Goal: Task Accomplishment & Management: Use online tool/utility

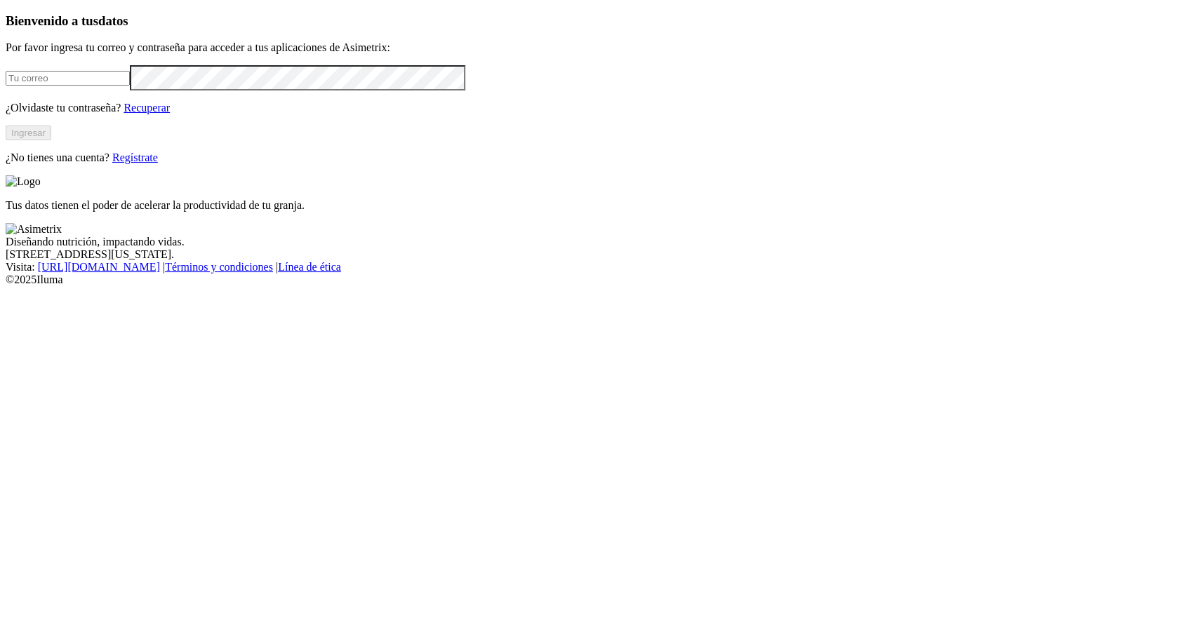
type input "[PERSON_NAME][EMAIL_ADDRESS][PERSON_NAME][DOMAIN_NAME]"
click at [51, 140] on button "Ingresar" at bounding box center [29, 133] width 46 height 15
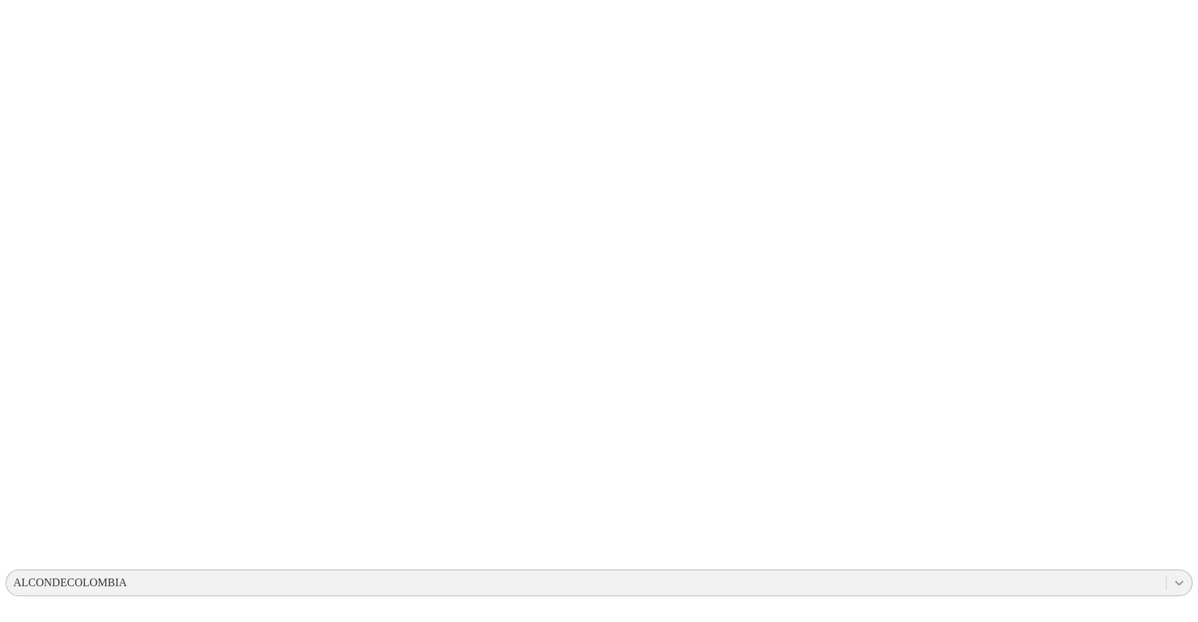
click at [1172, 576] on icon at bounding box center [1179, 583] width 14 height 14
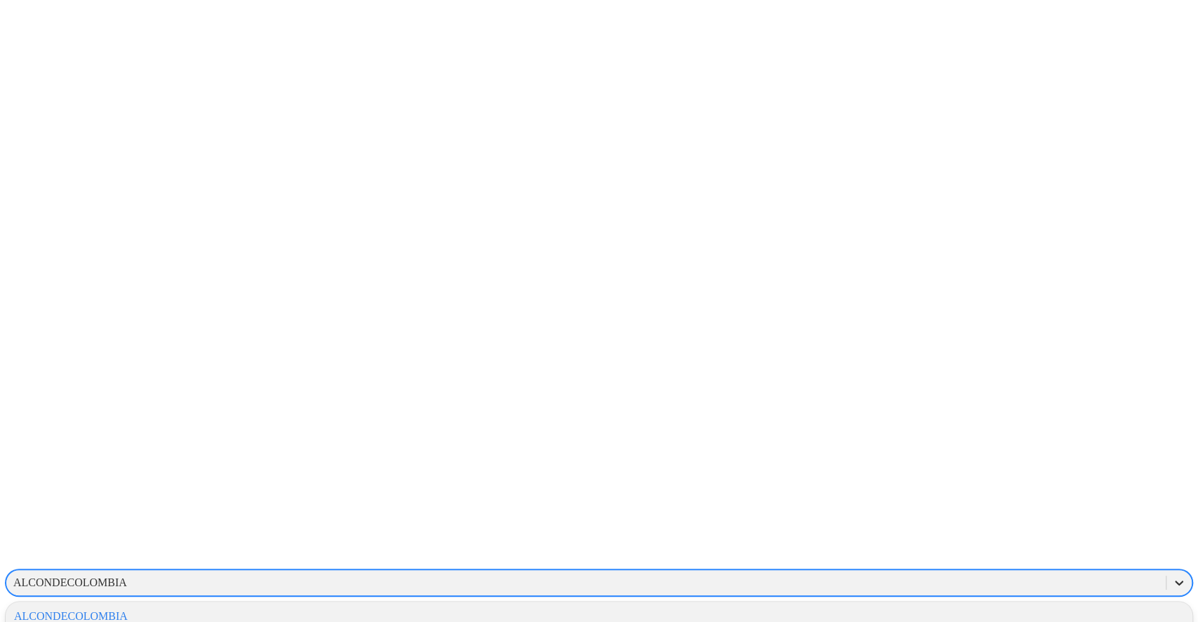
click at [1172, 576] on icon at bounding box center [1179, 583] width 14 height 14
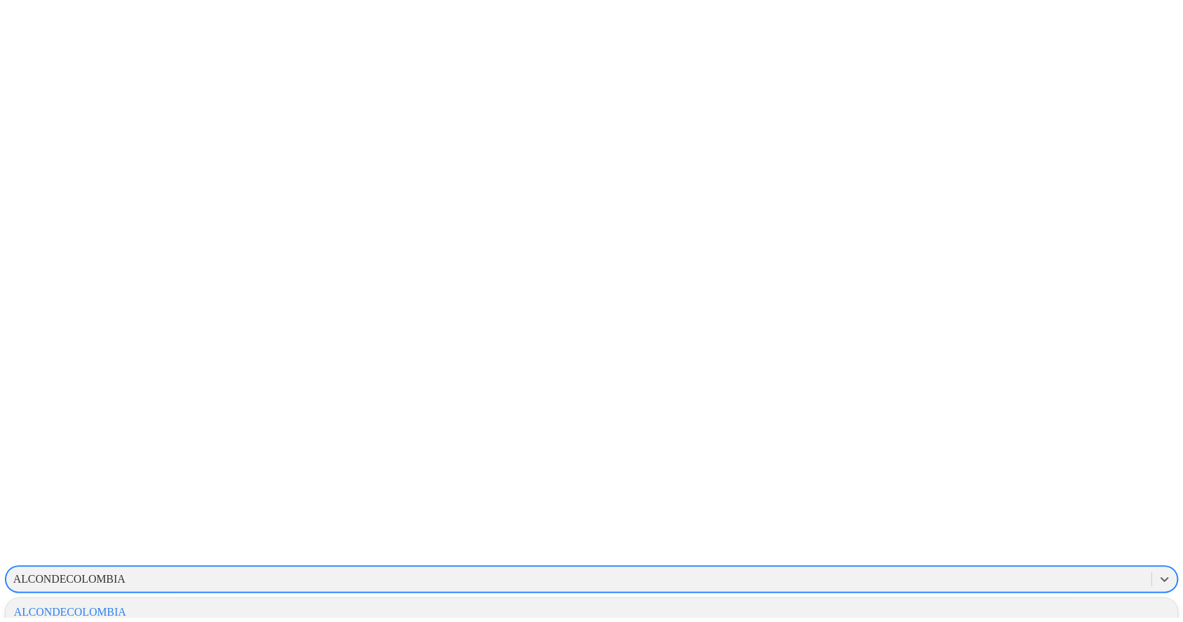
scroll to position [19, 0]
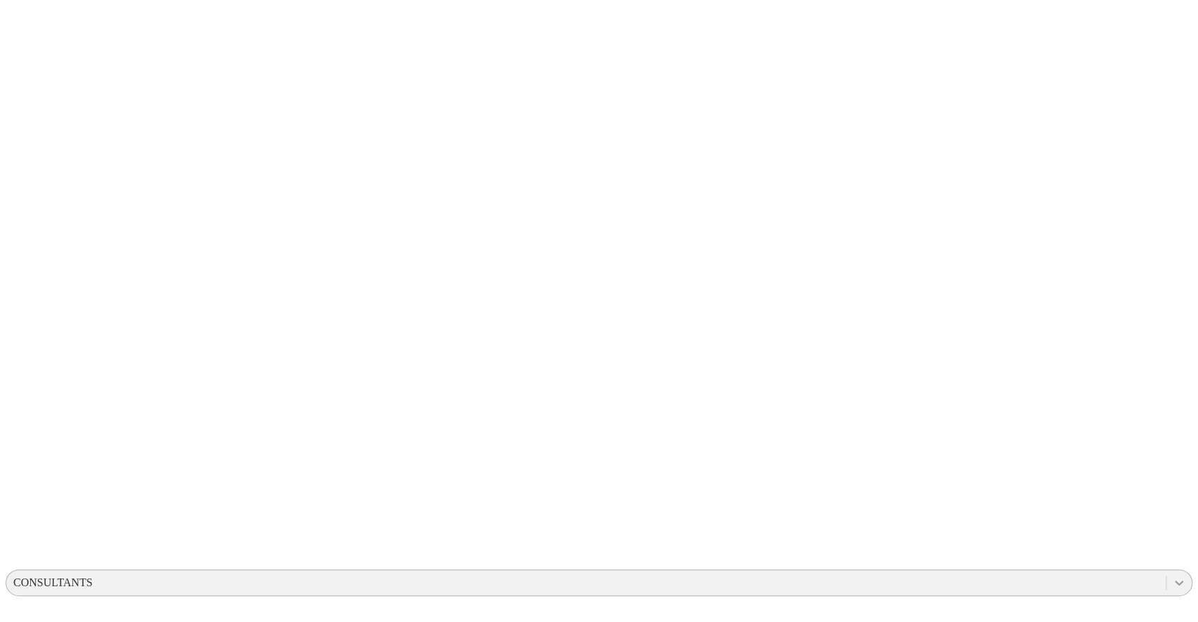
click at [1175, 581] on icon at bounding box center [1179, 583] width 8 height 5
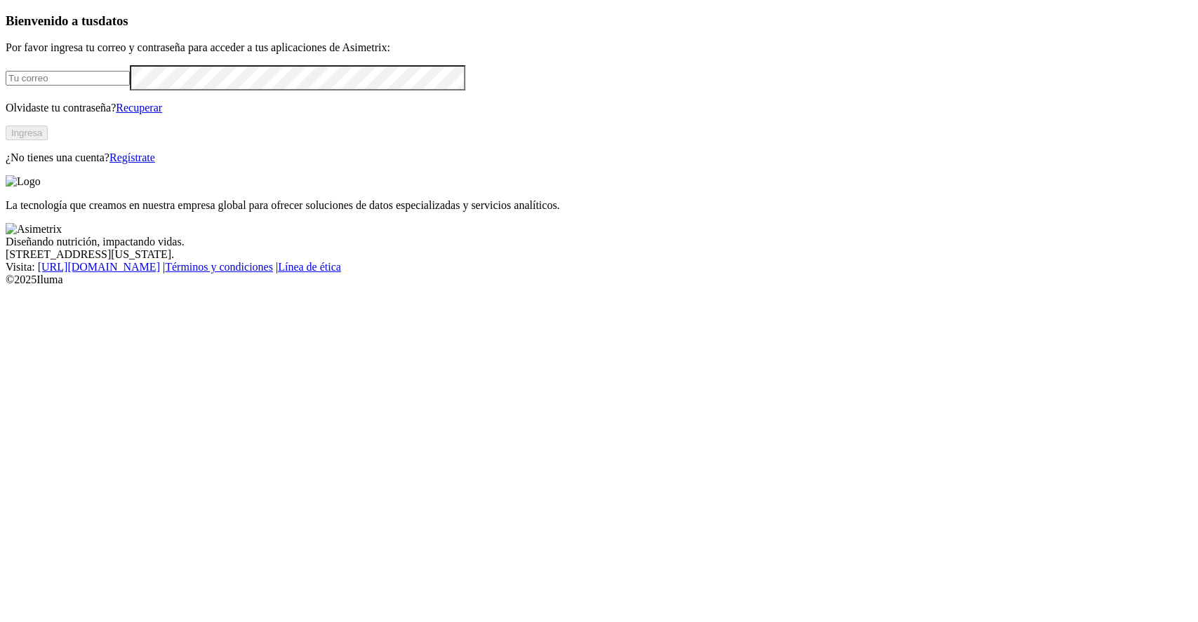
type input "[PERSON_NAME][EMAIL_ADDRESS][PERSON_NAME][DOMAIN_NAME]"
click at [48, 140] on button "Ingresa" at bounding box center [27, 133] width 42 height 15
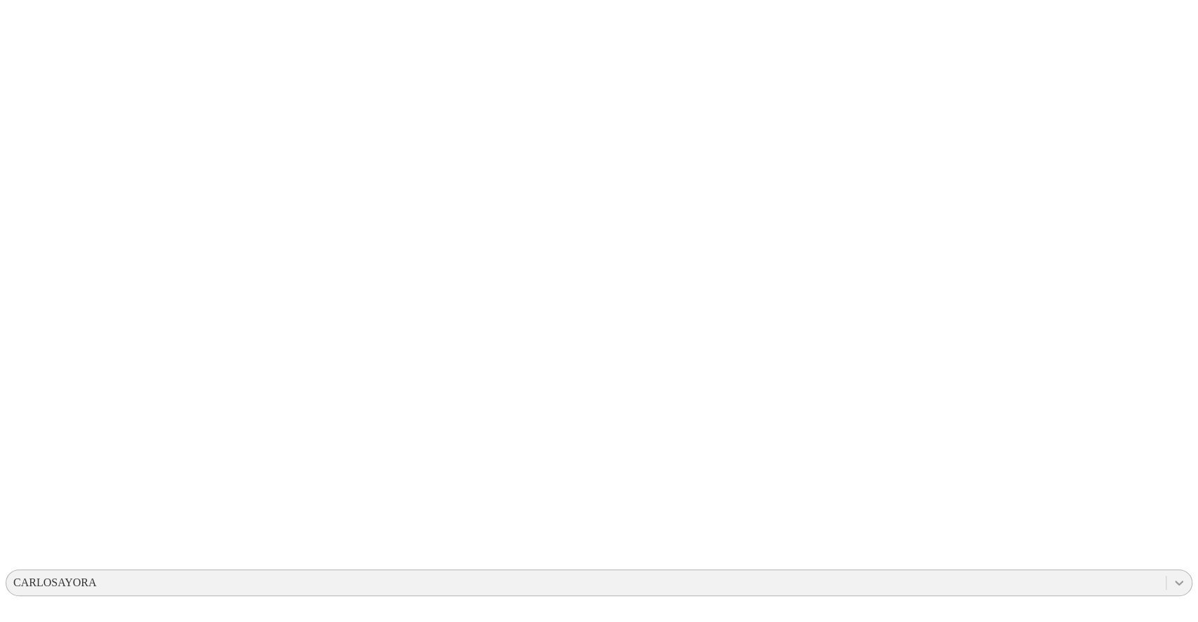
click at [1172, 576] on icon at bounding box center [1179, 583] width 14 height 14
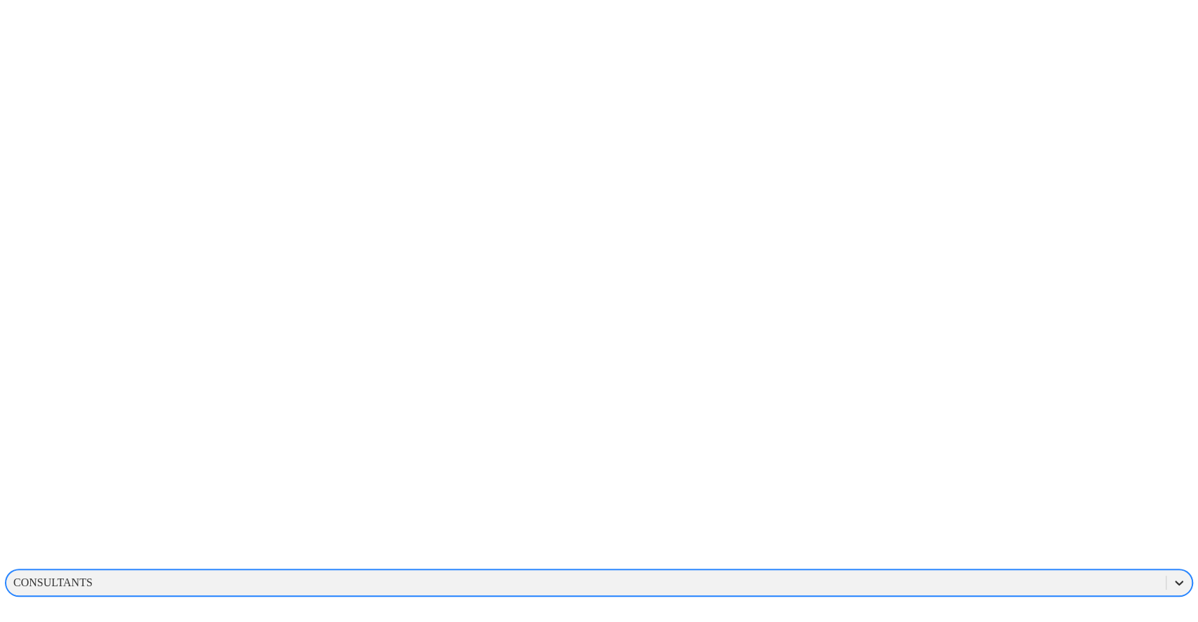
click at [1172, 576] on icon at bounding box center [1179, 583] width 14 height 14
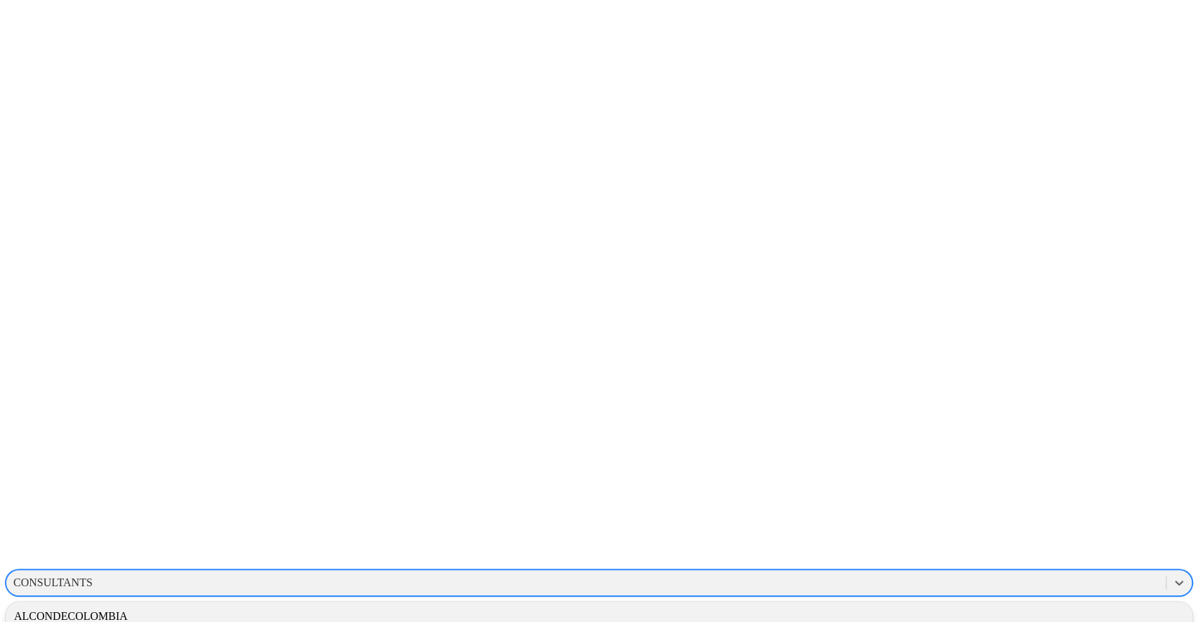
scroll to position [17, 0]
